Goal: Task Accomplishment & Management: Use online tool/utility

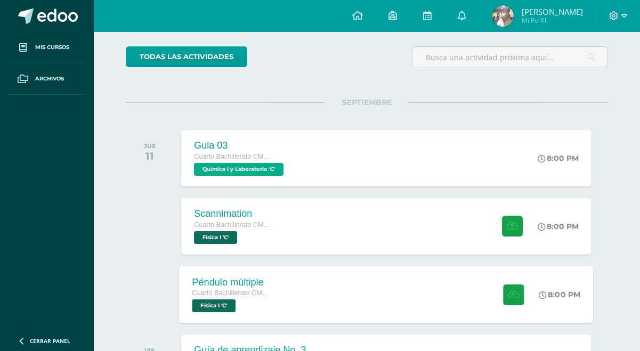
scroll to position [86, 0]
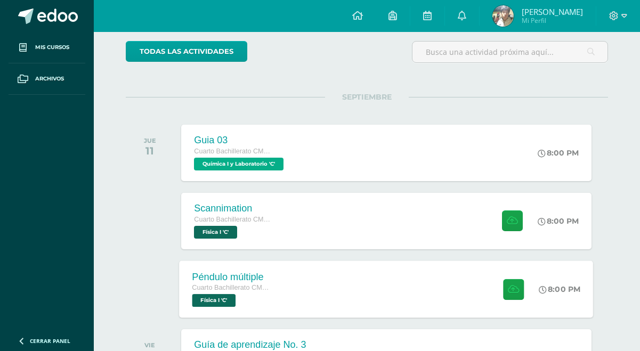
click at [331, 286] on div "Péndulo múltiple Cuarto Bachillerato CMP Bachillerato en CCLL con Orientación e…" at bounding box center [387, 289] width 414 height 57
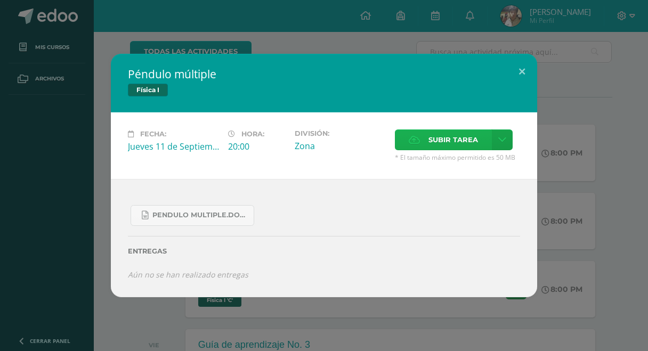
click at [428, 139] on span "Subir tarea" at bounding box center [453, 140] width 50 height 20
click at [0, 0] on input "Subir tarea" at bounding box center [0, 0] width 0 height 0
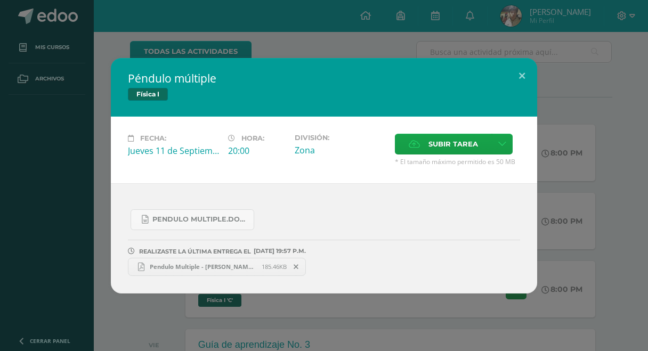
click at [630, 171] on div "Péndulo múltiple Física I Fecha: [DATE] Hora: 20:00 División: Zona" at bounding box center [323, 176] width 639 height 236
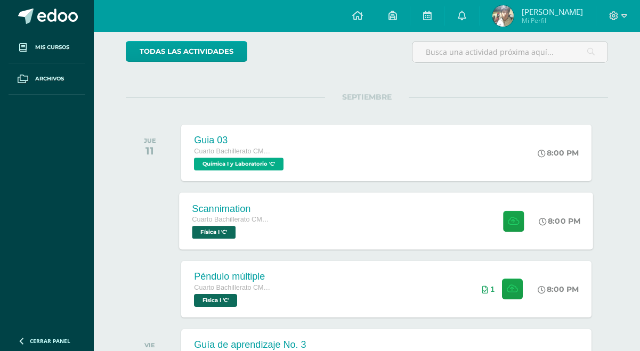
click at [374, 222] on div "Scannimation Cuarto Bachillerato CMP Bachillerato en CCLL con Orientación en Co…" at bounding box center [387, 220] width 414 height 57
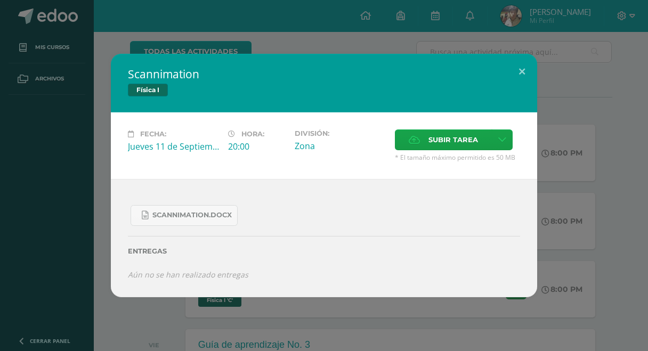
click at [434, 132] on span "Subir tarea" at bounding box center [453, 140] width 50 height 20
click at [0, 0] on input "Subir tarea" at bounding box center [0, 0] width 0 height 0
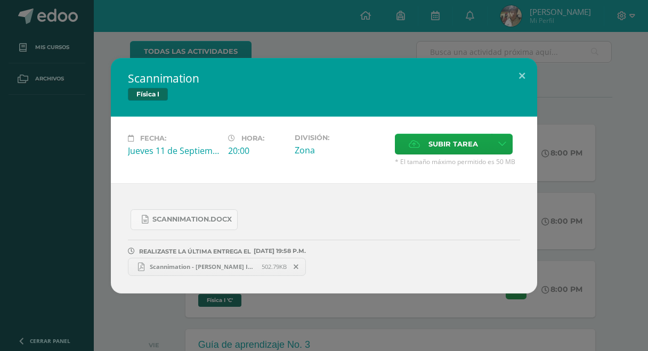
click at [610, 135] on div "Scannimation Física I Fecha: [DATE] Hora: 20:00 División: Zona Cancelar" at bounding box center [323, 176] width 639 height 236
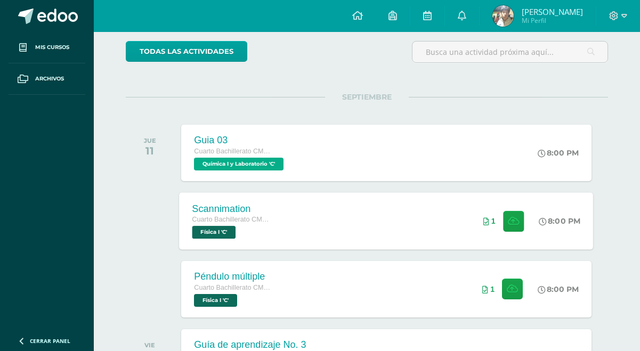
click at [475, 199] on div "1" at bounding box center [505, 220] width 64 height 57
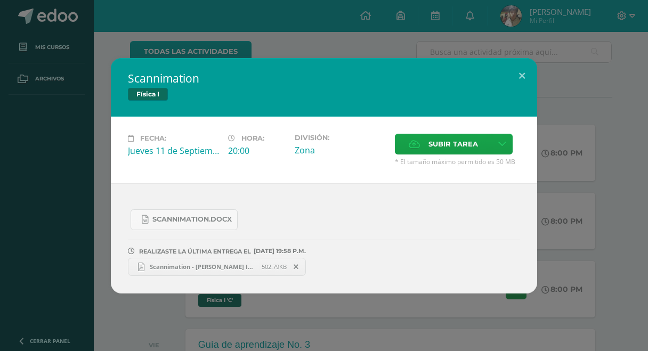
click at [171, 54] on div "Scannimation Física I Fecha: [DATE] Hora: 20:00 División: Zona Cancelar" at bounding box center [324, 175] width 648 height 351
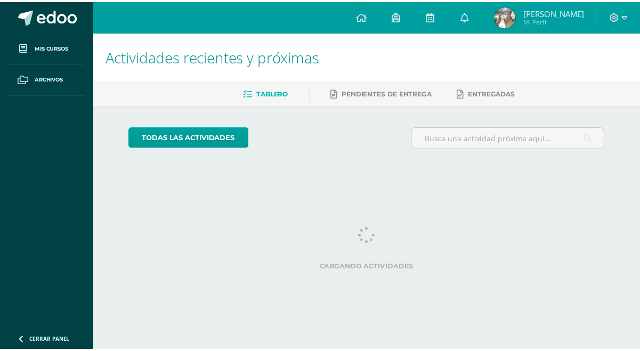
scroll to position [0, 4]
